Goal: Task Accomplishment & Management: Use online tool/utility

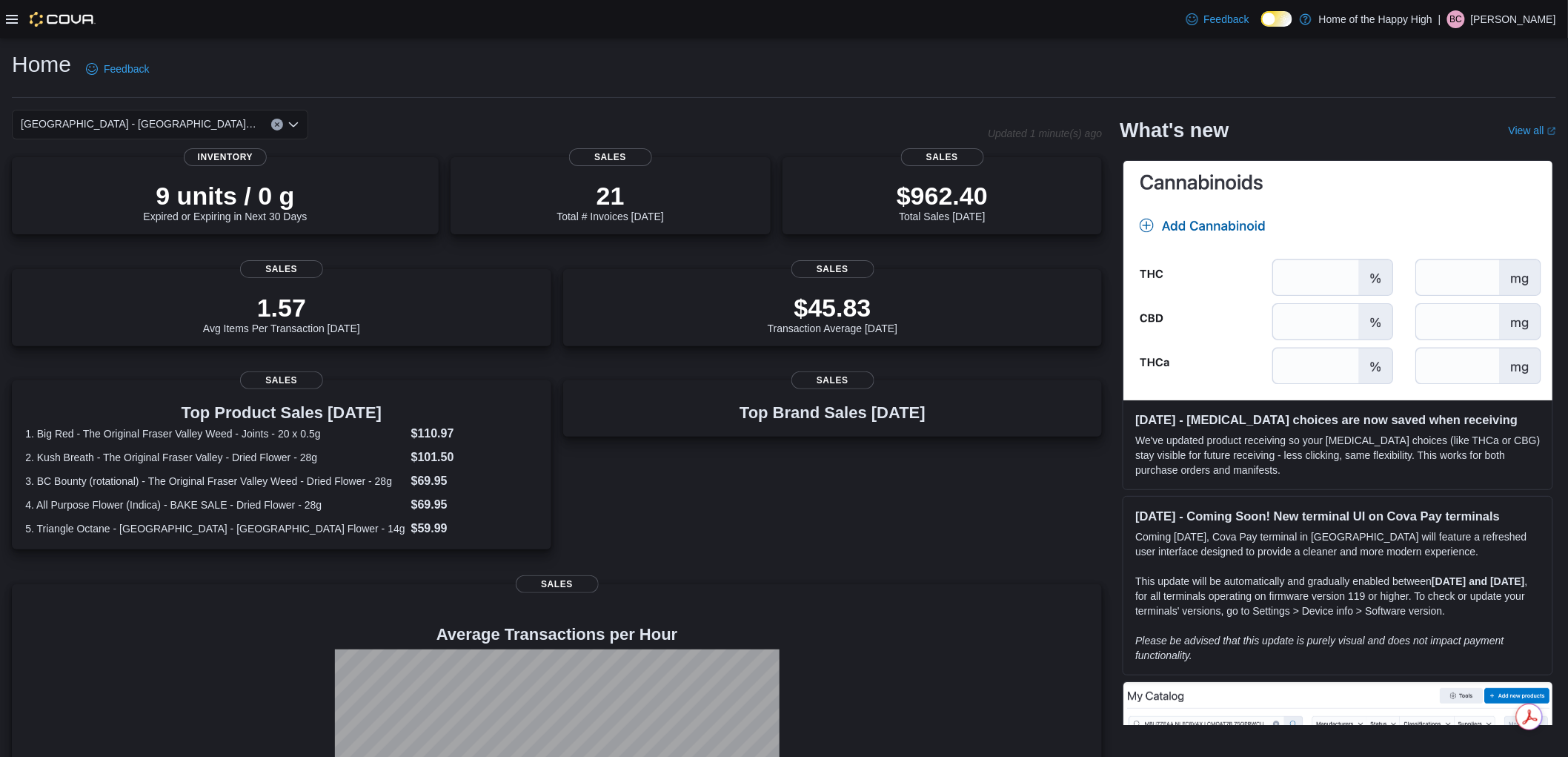
click at [11, 17] on icon at bounding box center [12, 19] width 12 height 12
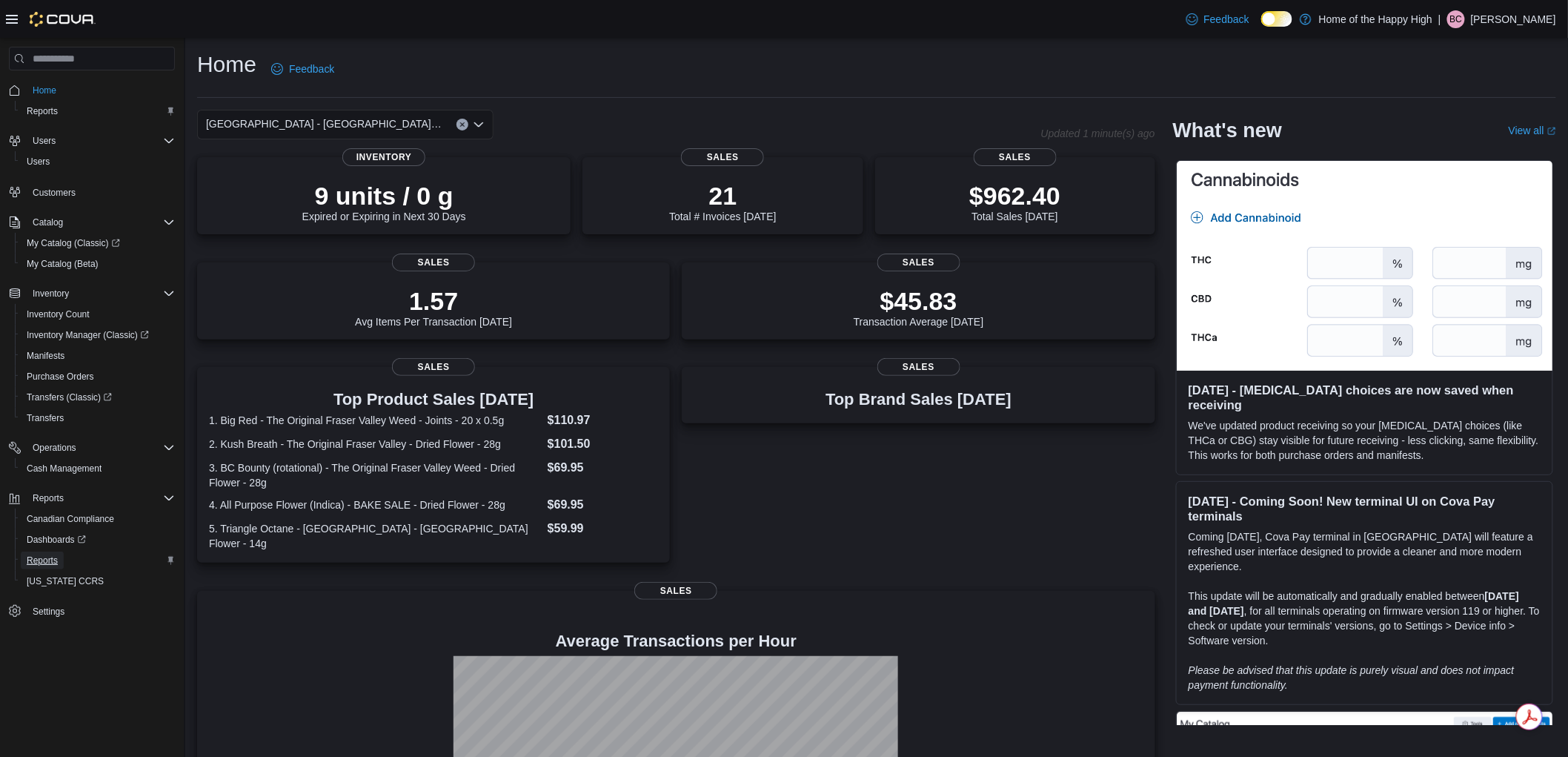
click at [38, 555] on span "Reports" at bounding box center [42, 560] width 31 height 12
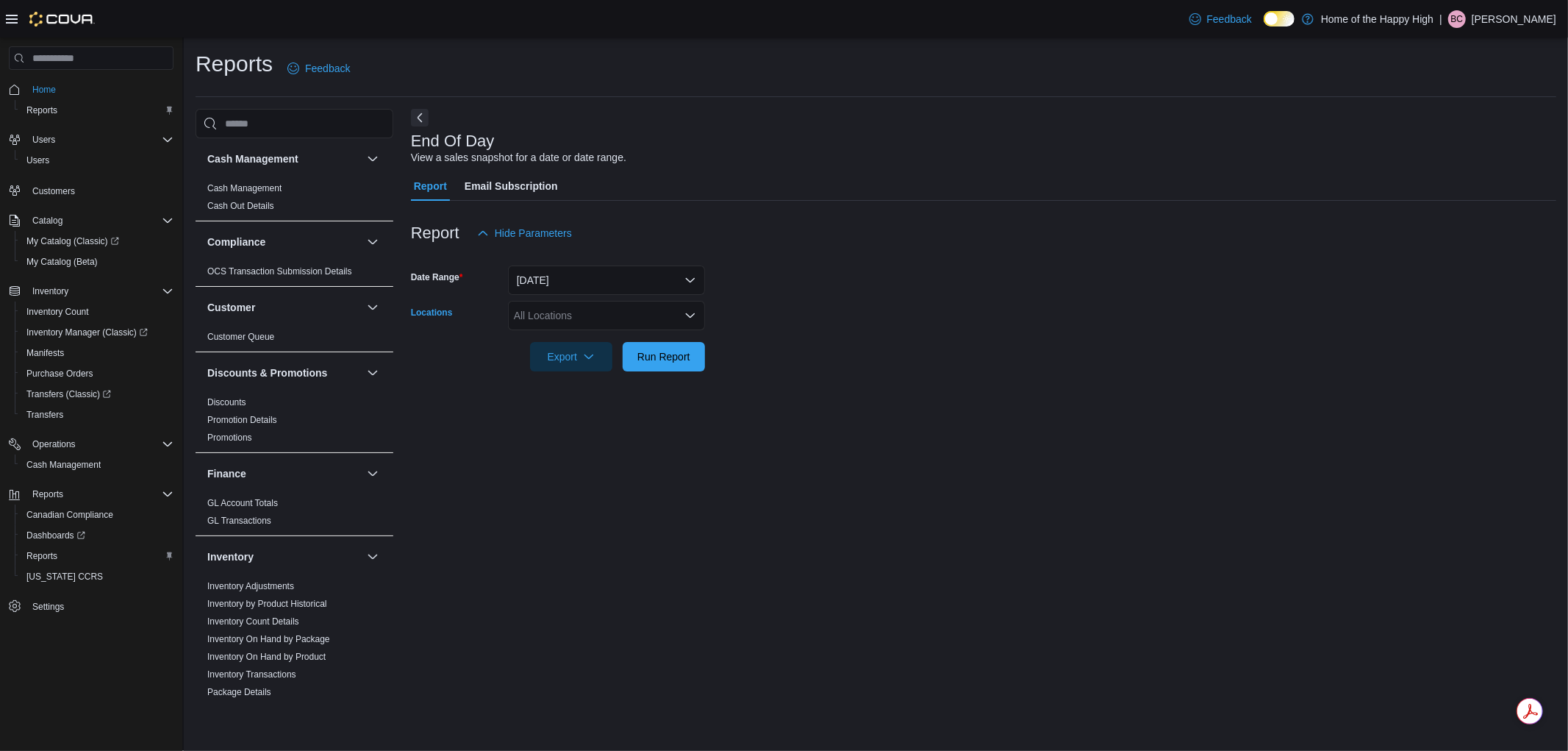
click at [532, 306] on div "All Locations" at bounding box center [607, 316] width 197 height 30
type input "*****"
click at [608, 339] on span "[GEOGRAPHIC_DATA] - [GEOGRAPHIC_DATA] - Fire & Flower" at bounding box center [716, 340] width 294 height 15
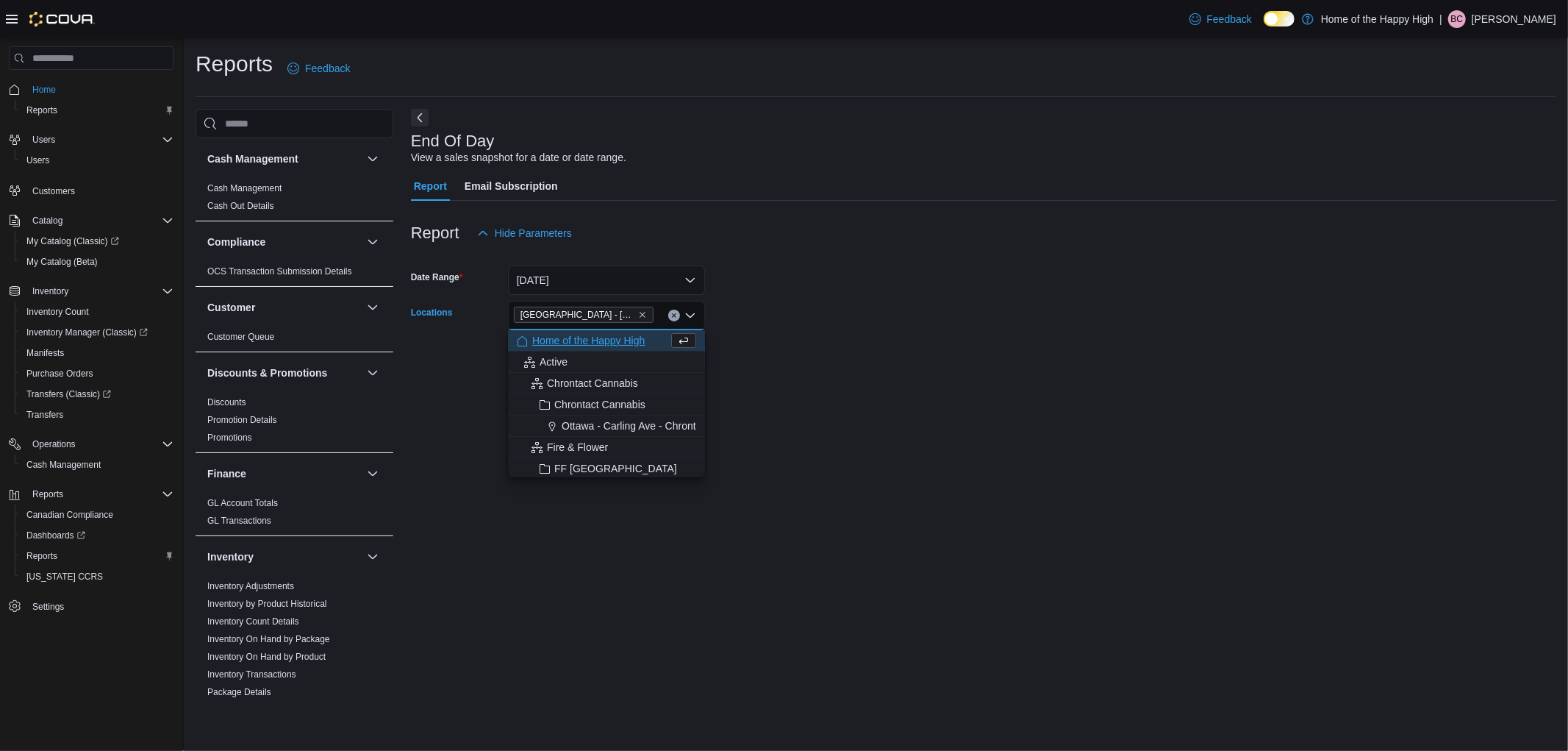
click at [807, 325] on form "Date Range [DATE] Locations [GEOGRAPHIC_DATA] - [GEOGRAPHIC_DATA] - Fire & Flow…" at bounding box center [984, 309] width 1146 height 124
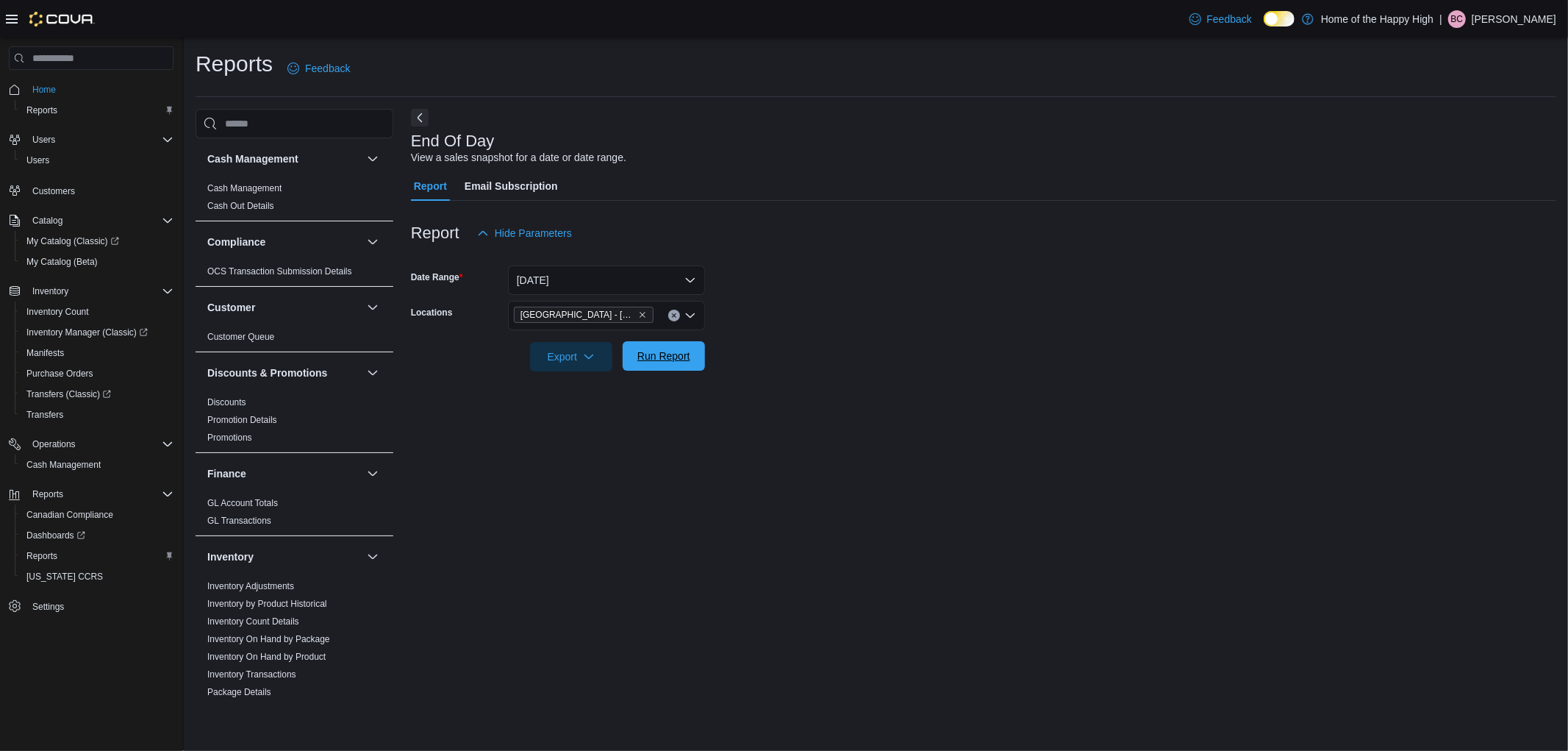
click at [669, 369] on span "Run Report" at bounding box center [664, 356] width 65 height 30
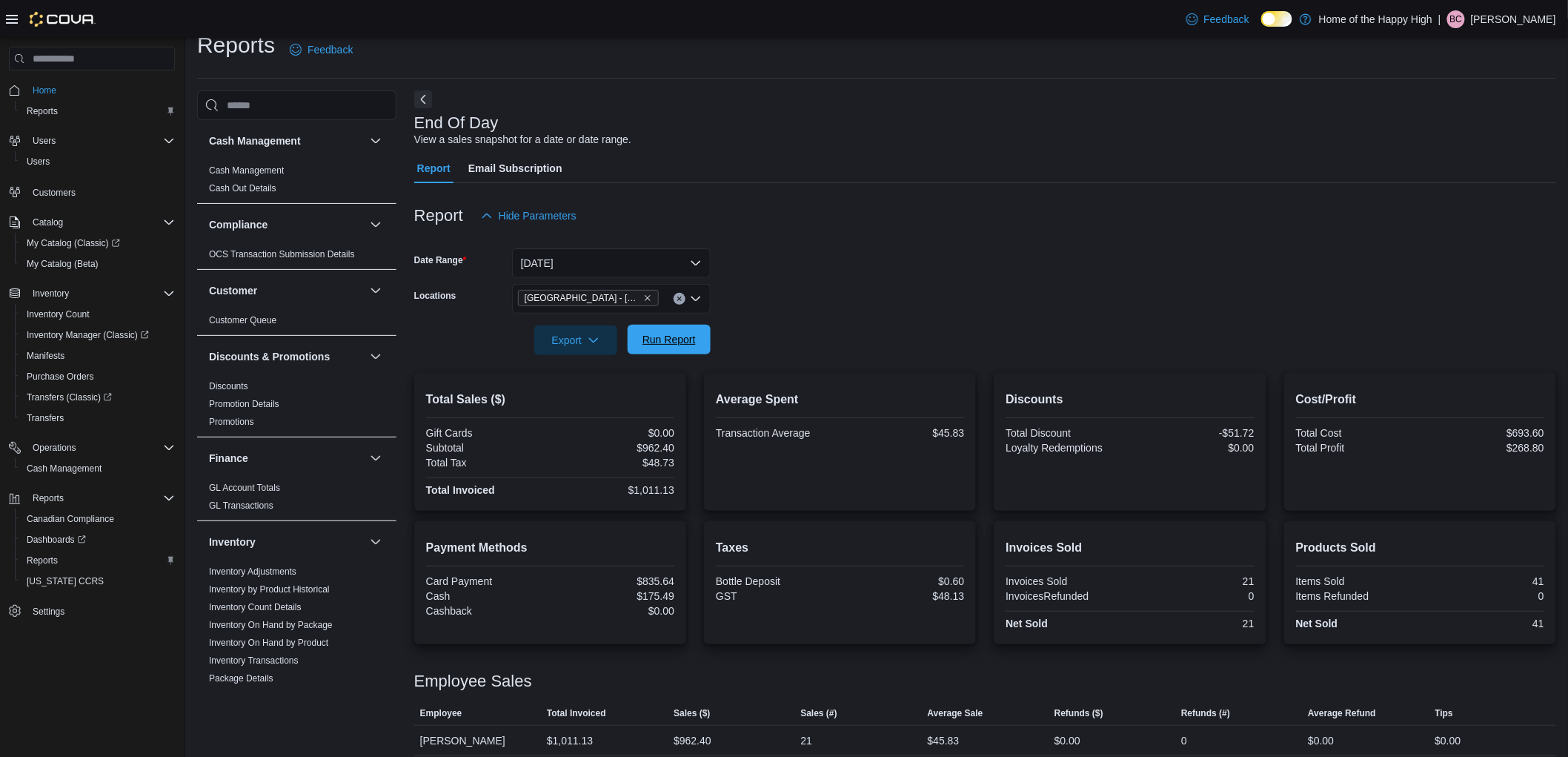
scroll to position [31, 0]
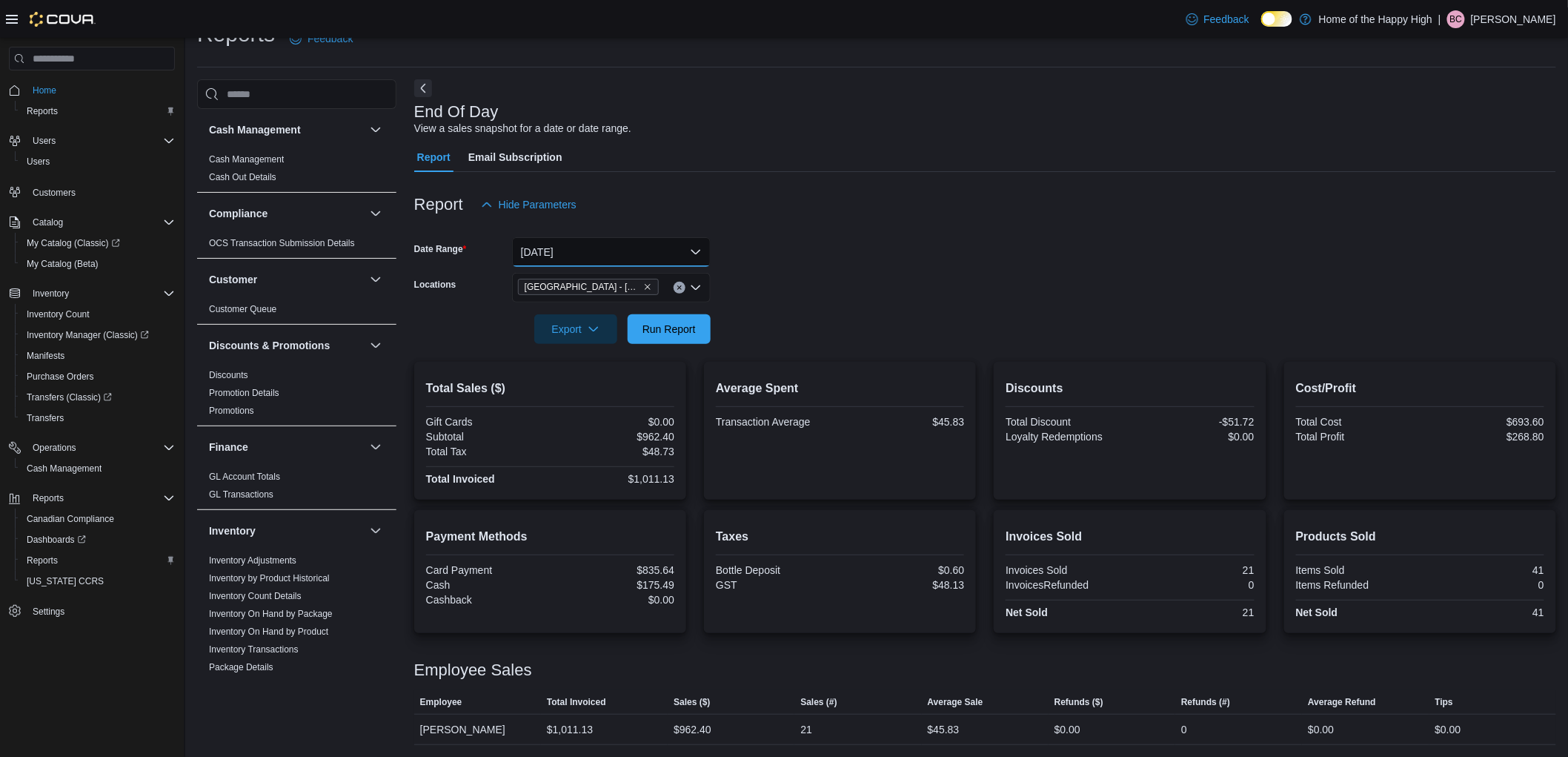
click at [665, 248] on button "[DATE]" at bounding box center [611, 252] width 198 height 30
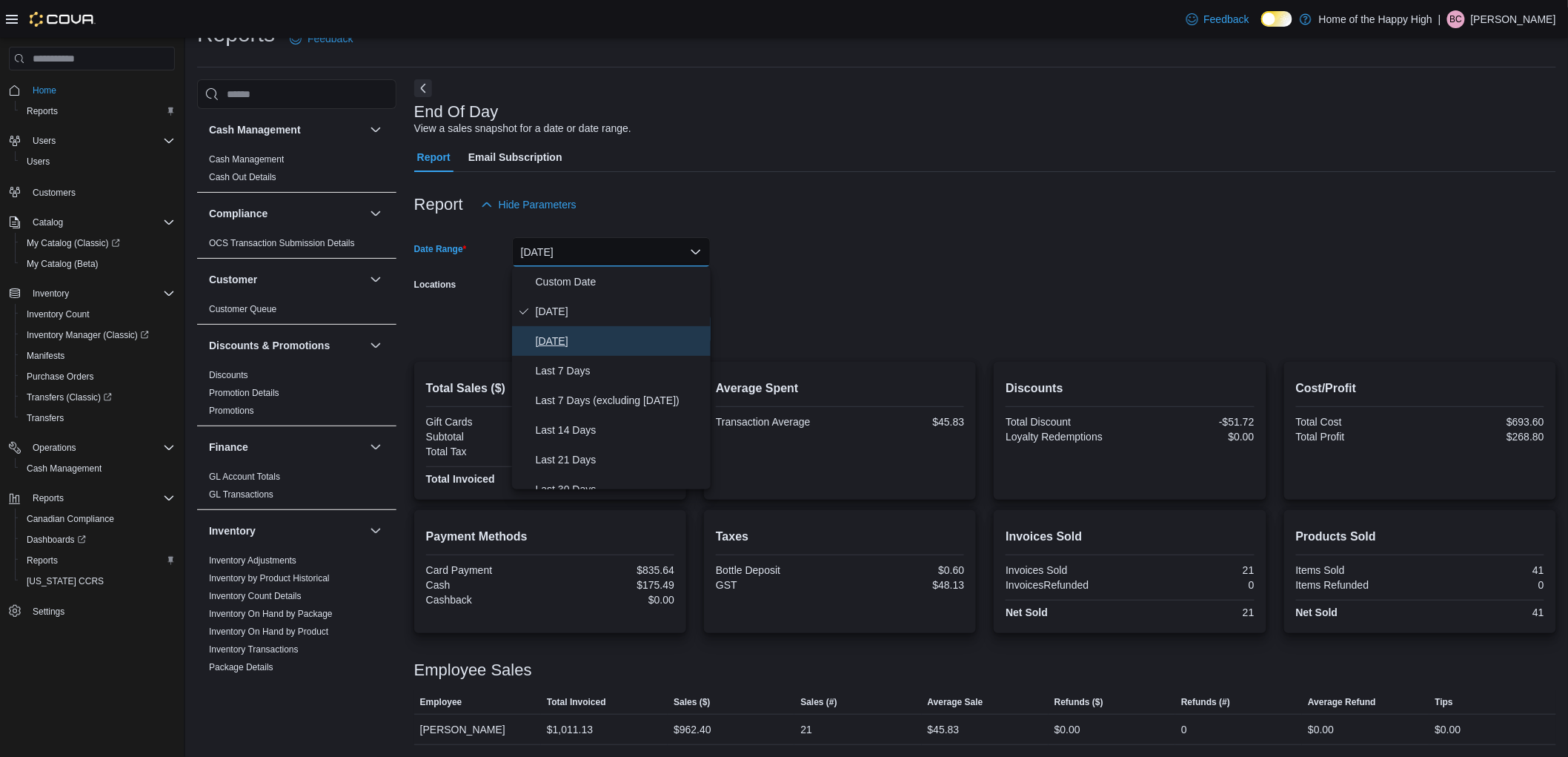
click at [611, 338] on span "[DATE]" at bounding box center [620, 341] width 169 height 18
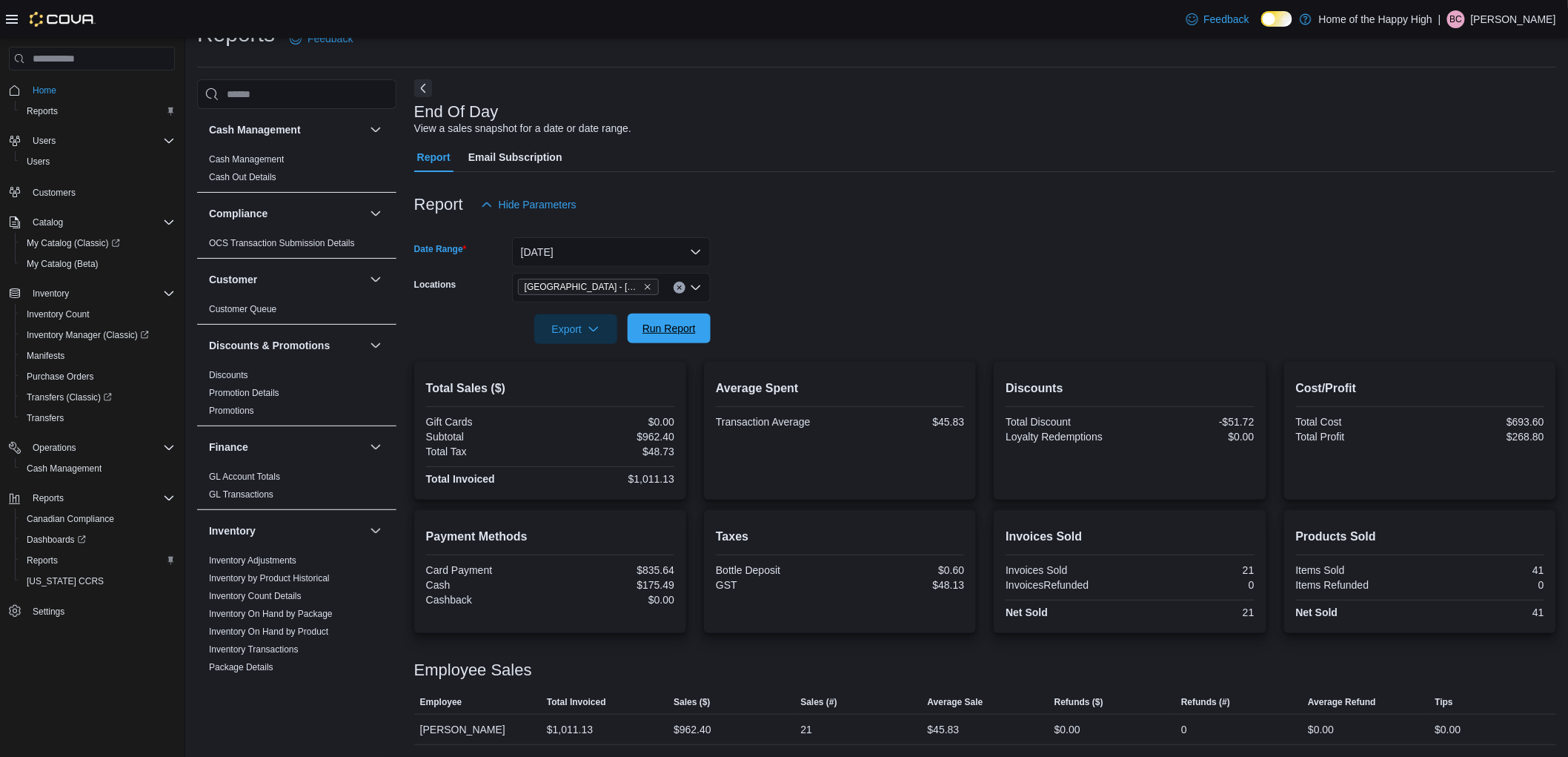
click at [680, 339] on span "Run Report" at bounding box center [669, 328] width 65 height 30
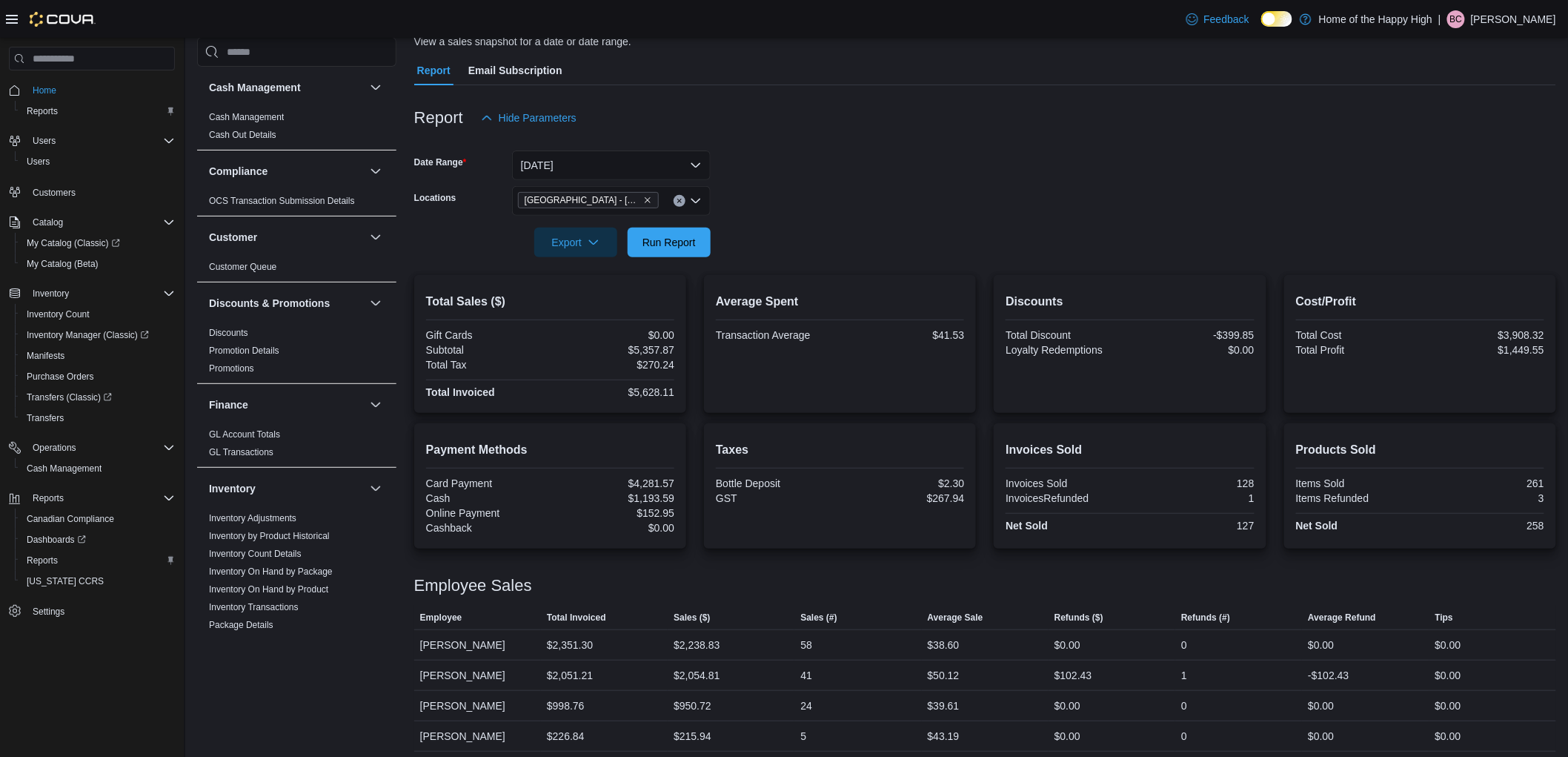
scroll to position [123, 0]
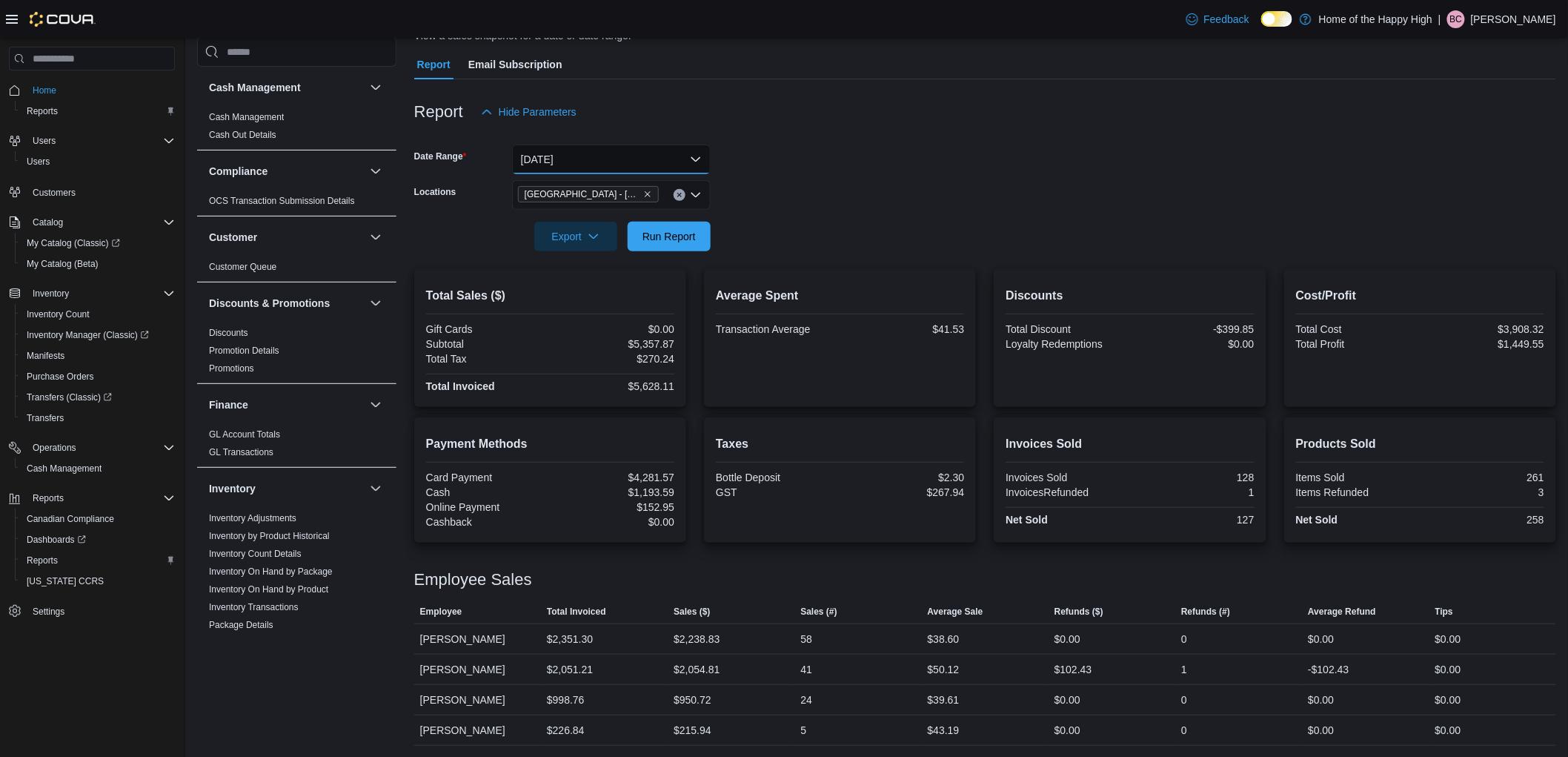
click at [590, 150] on button "[DATE]" at bounding box center [611, 159] width 198 height 30
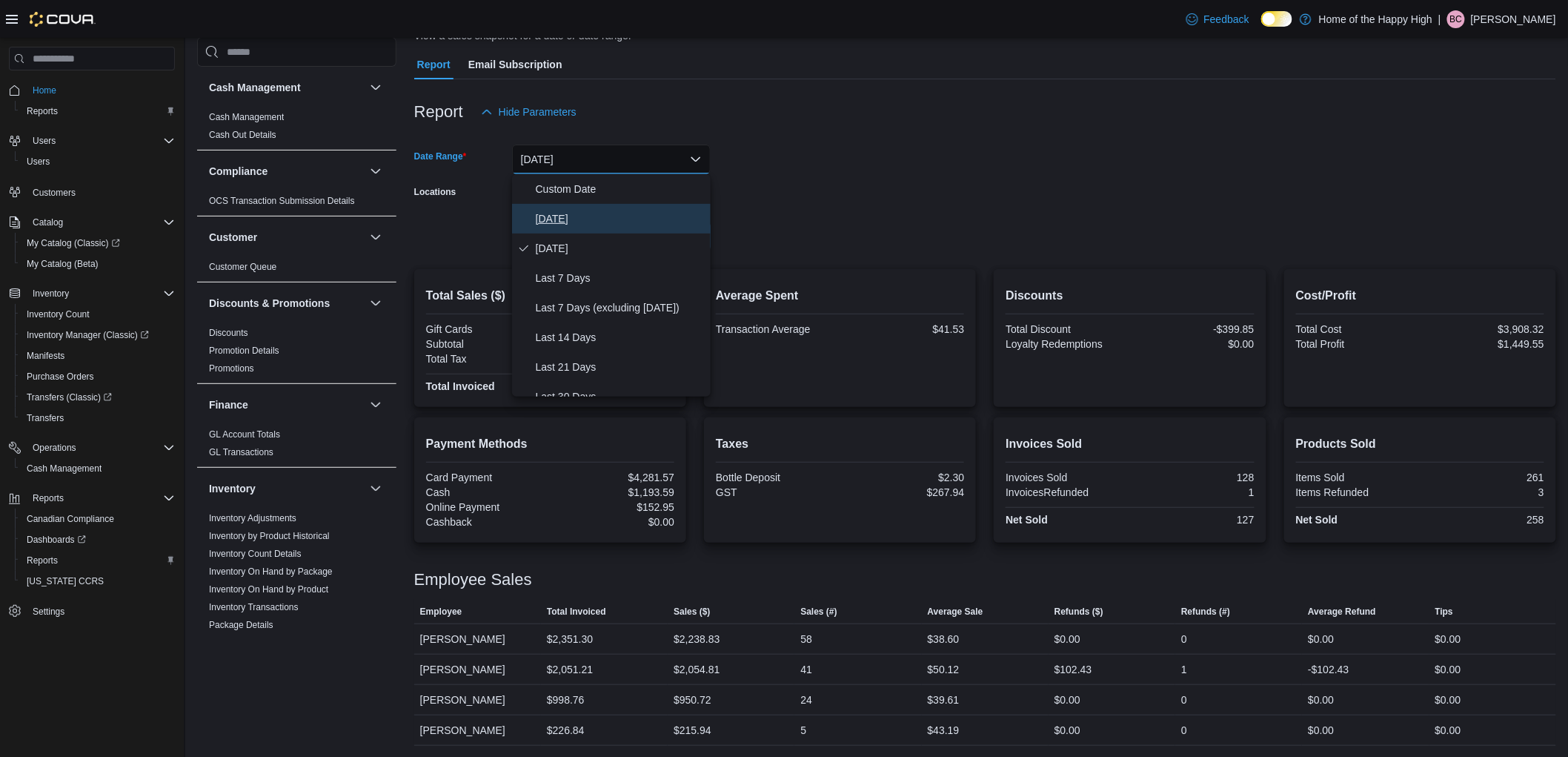
click at [566, 219] on span "[DATE]" at bounding box center [620, 219] width 169 height 18
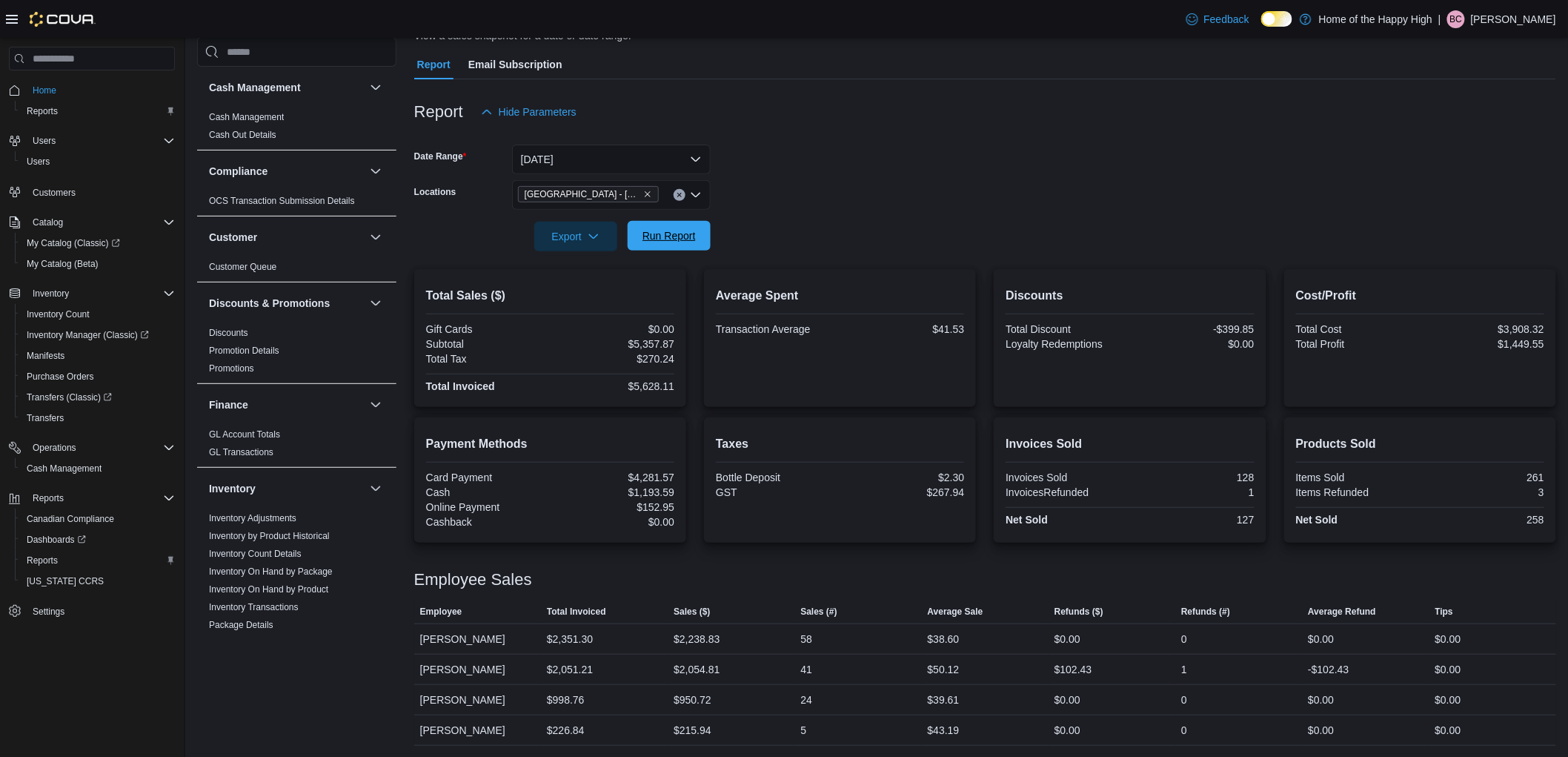
click at [658, 236] on span "Run Report" at bounding box center [669, 236] width 54 height 15
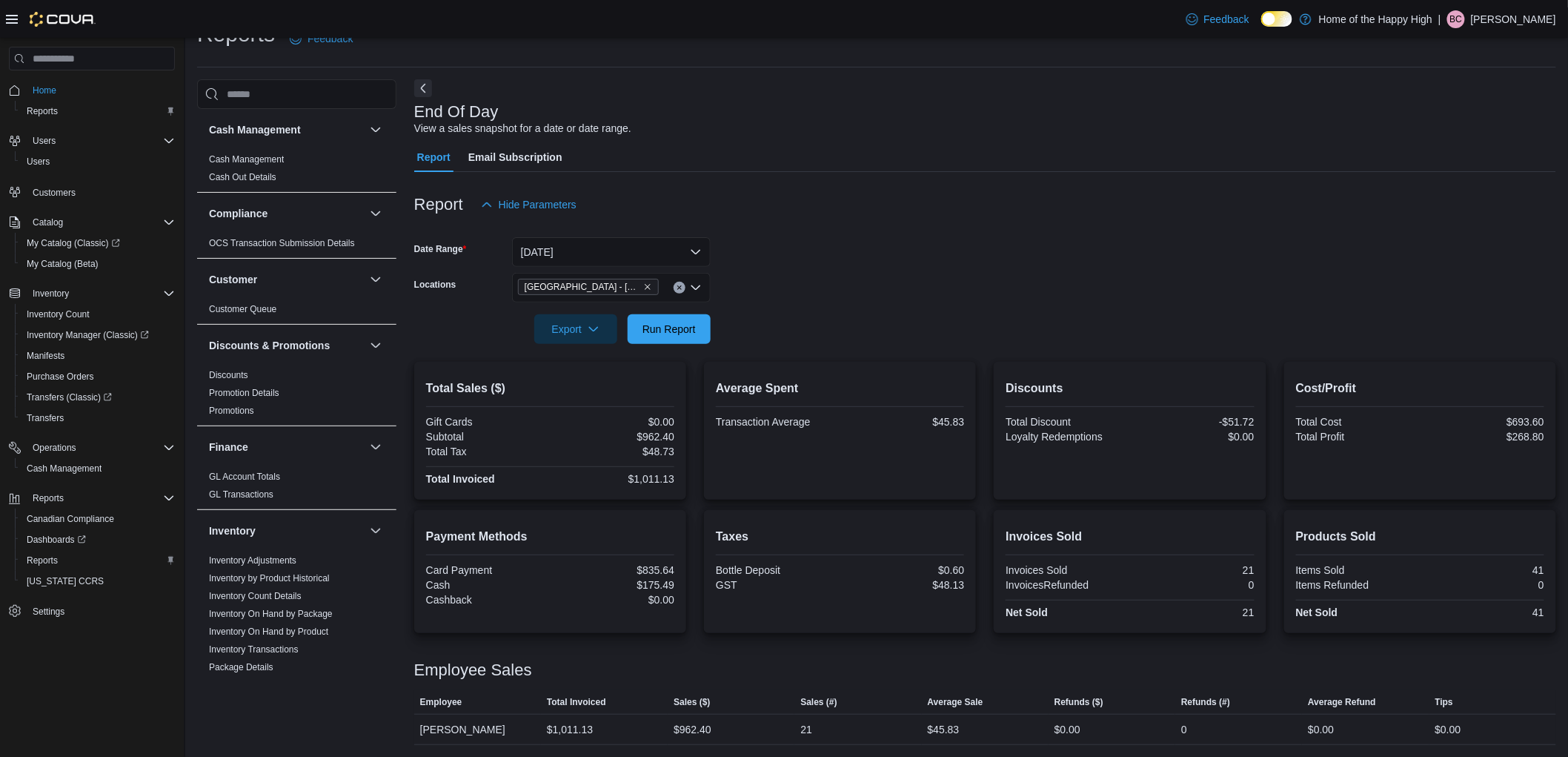
scroll to position [31, 0]
click at [678, 316] on span "Run Report" at bounding box center [669, 328] width 65 height 30
click at [666, 670] on div "Employee Sales" at bounding box center [985, 670] width 1142 height 18
